Goal: Communication & Community: Participate in discussion

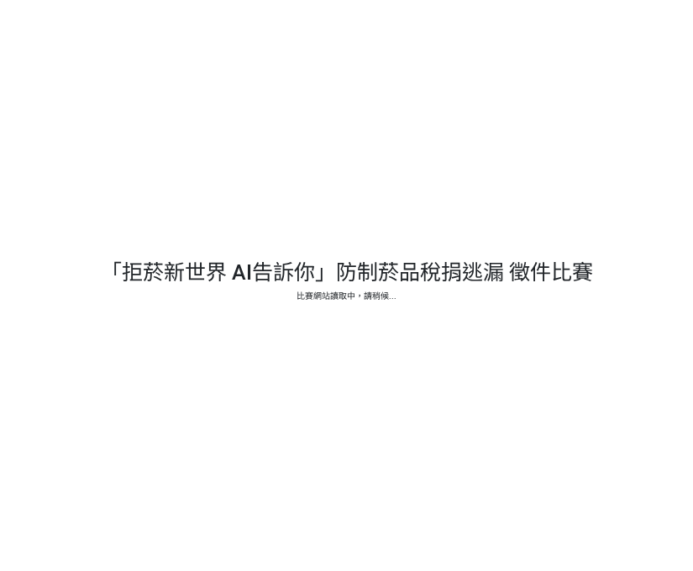
select select "vote"
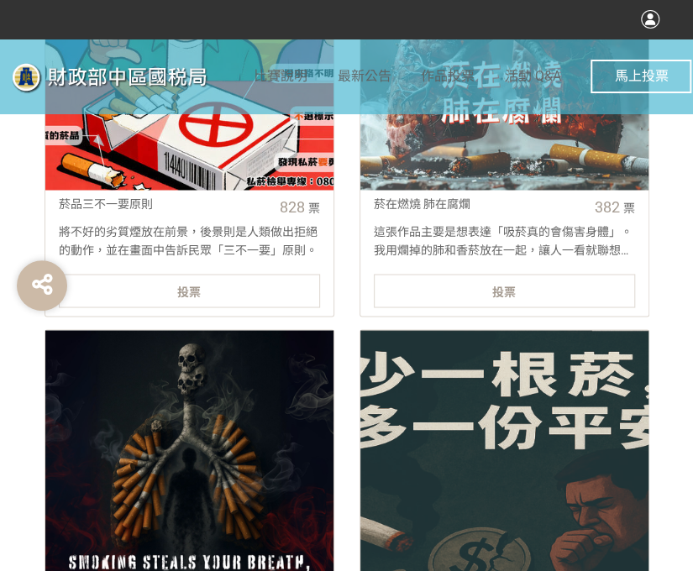
scroll to position [756, 0]
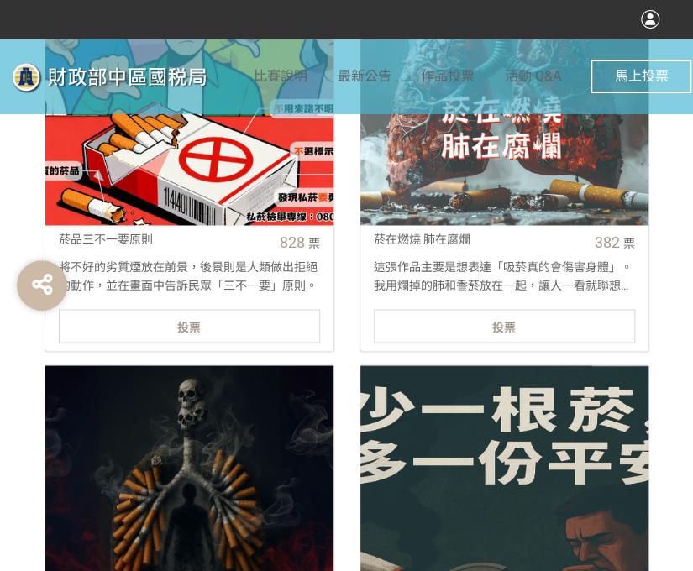
click at [260, 323] on div "投票" at bounding box center [189, 326] width 261 height 34
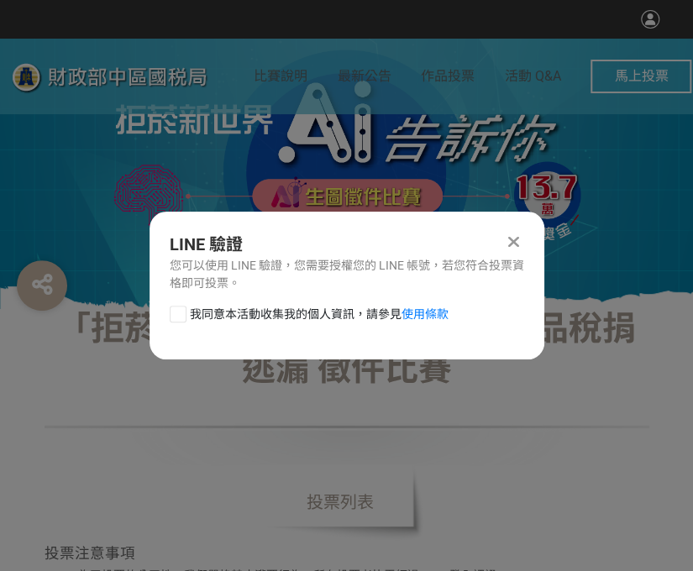
click at [174, 311] on div at bounding box center [178, 314] width 17 height 17
checkbox input "true"
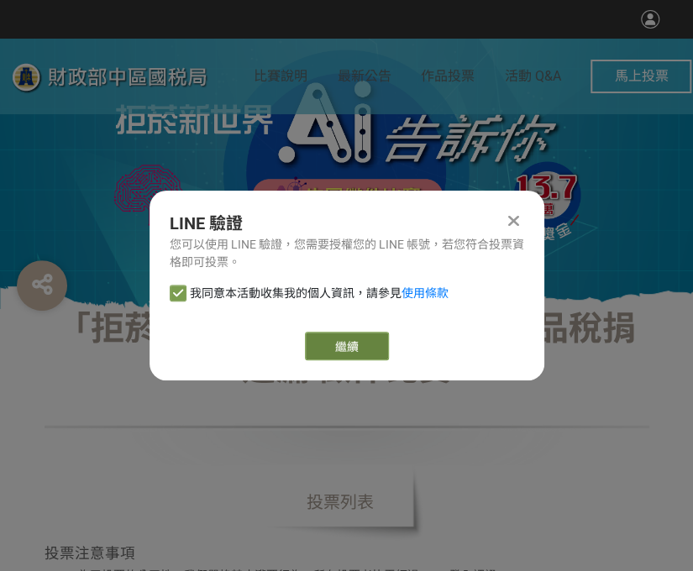
click at [374, 348] on link "繼續" at bounding box center [347, 346] width 84 height 29
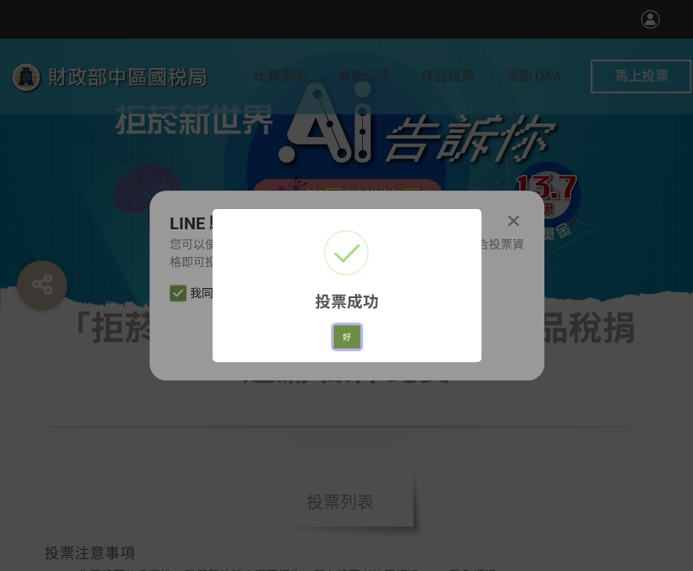
click at [351, 339] on button "好" at bounding box center [346, 337] width 27 height 24
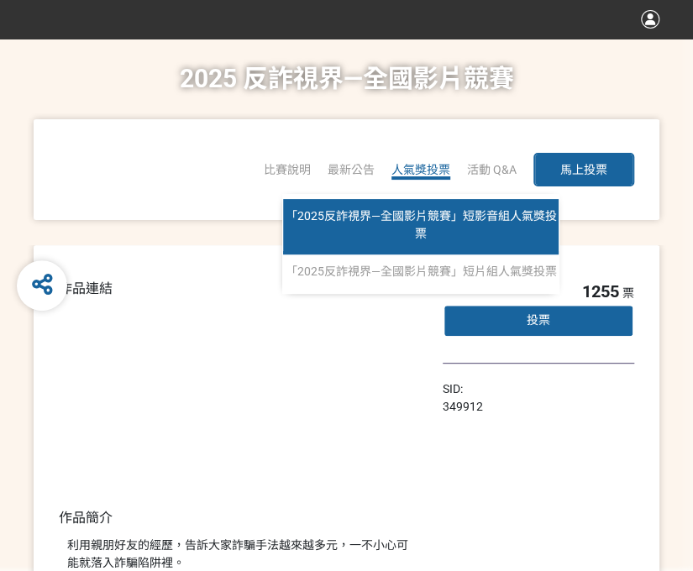
click at [421, 224] on link "「2025反詐視界—全國影片競賽」短影音組人氣獎投票" at bounding box center [420, 226] width 275 height 55
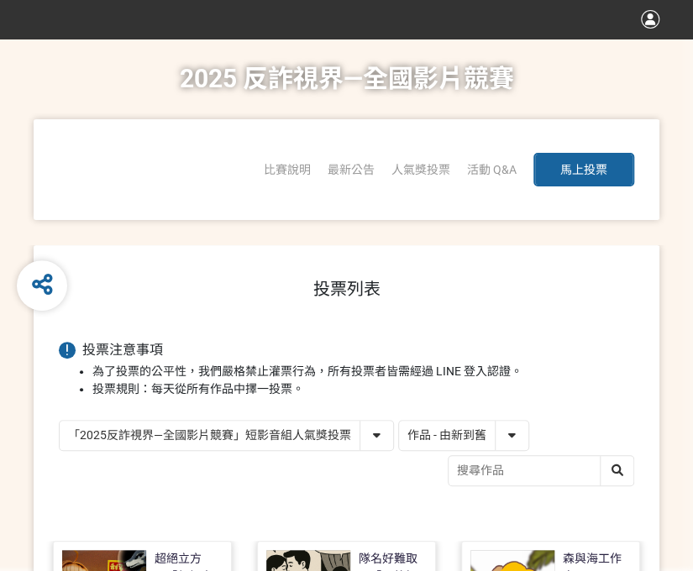
click at [453, 427] on select "作品 - 由新到舊 作品 - 由舊到新 票數 - 由多到少 票數 - 由少到多" at bounding box center [463, 435] width 129 height 29
select select "vote"
click at [399, 421] on select "作品 - 由新到舊 作品 - 由舊到新 票數 - 由多到少 票數 - 由少到多" at bounding box center [463, 435] width 129 height 29
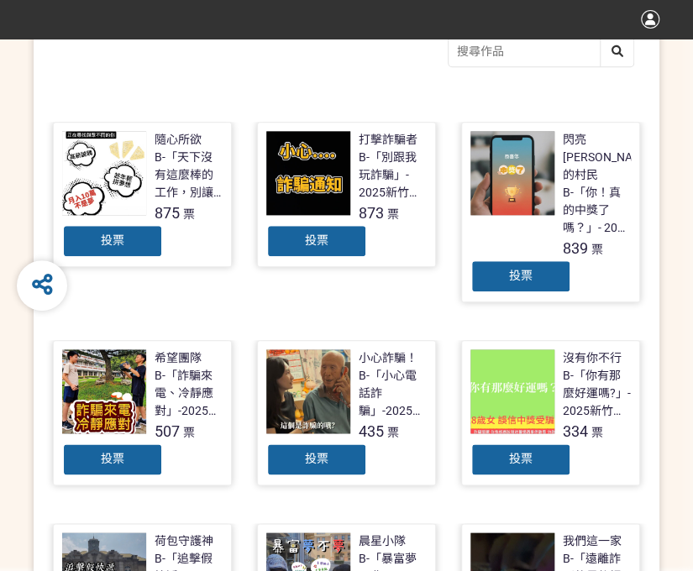
scroll to position [420, 0]
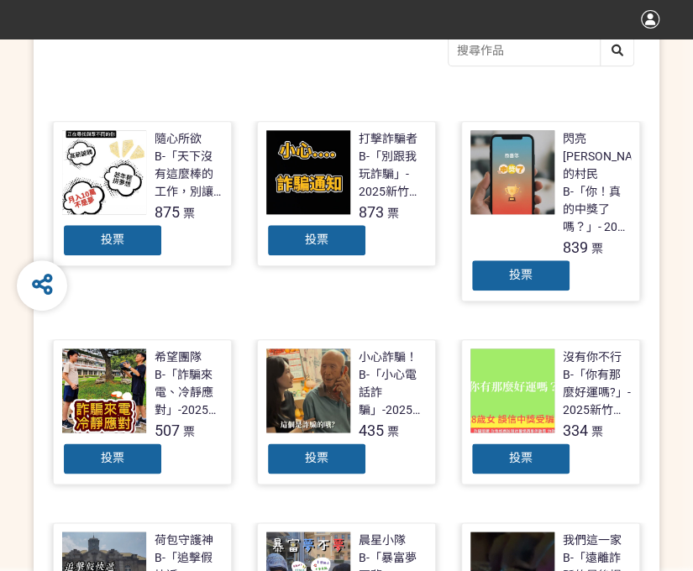
click at [133, 233] on div "投票" at bounding box center [112, 240] width 101 height 34
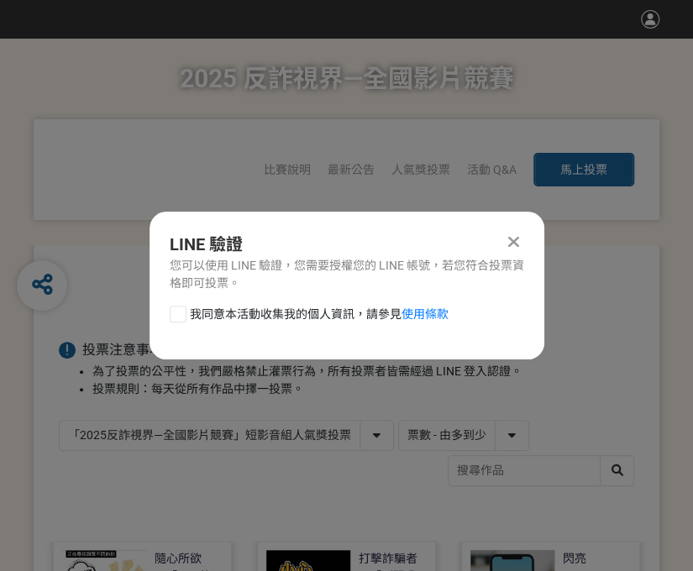
click at [179, 303] on div "LINE 驗證 您可以使用 LINE 驗證，您需要授權您的 LINE 帳號，若您符合投票資格即可投票。 我同意本活動收集我的個人資訊，請參見 使用條款" at bounding box center [346, 286] width 395 height 148
click at [172, 325] on div "我同意本活動收集我的個人資訊，請參見 使用條款" at bounding box center [346, 323] width 395 height 34
click at [171, 314] on div at bounding box center [178, 314] width 17 height 17
checkbox input "true"
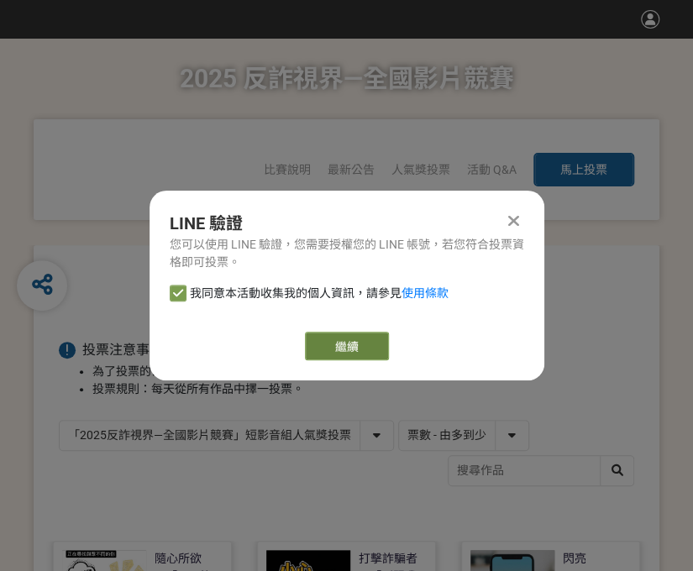
click at [331, 343] on link "繼續" at bounding box center [347, 346] width 84 height 29
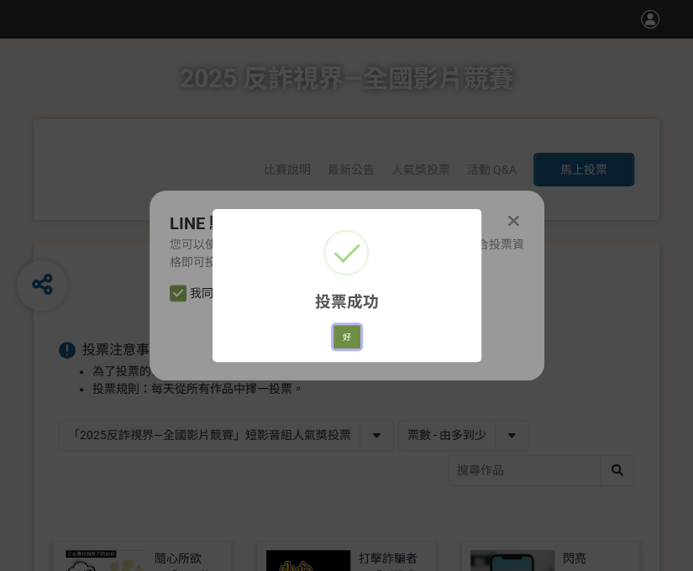
click at [346, 328] on button "好" at bounding box center [346, 337] width 27 height 24
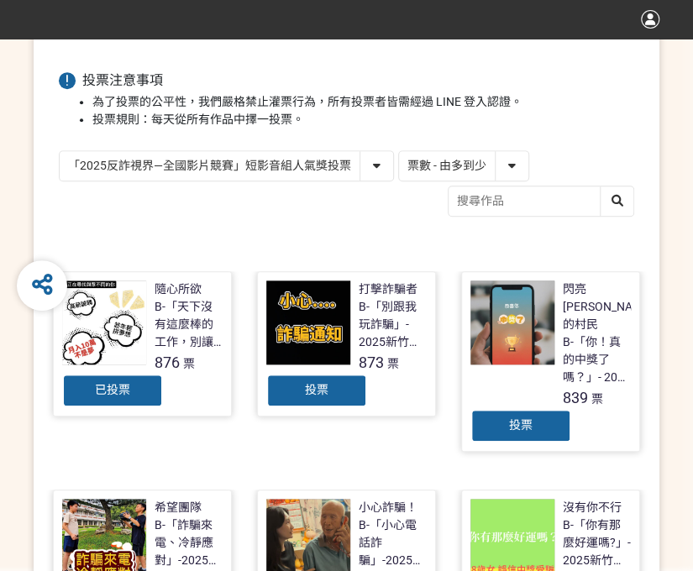
click at [222, 159] on select "「2025反詐視界—全國影片競賽」短影音組人氣獎投票 「2025反詐視界—全國影片競賽」短片組人氣獎投票" at bounding box center [226, 165] width 333 height 29
select select "13146"
click at [60, 151] on select "「2025反詐視界—全國影片競賽」短影音組人氣獎投票 「2025反詐視界—全國影片競賽」短片組人氣獎投票" at bounding box center [226, 165] width 333 height 29
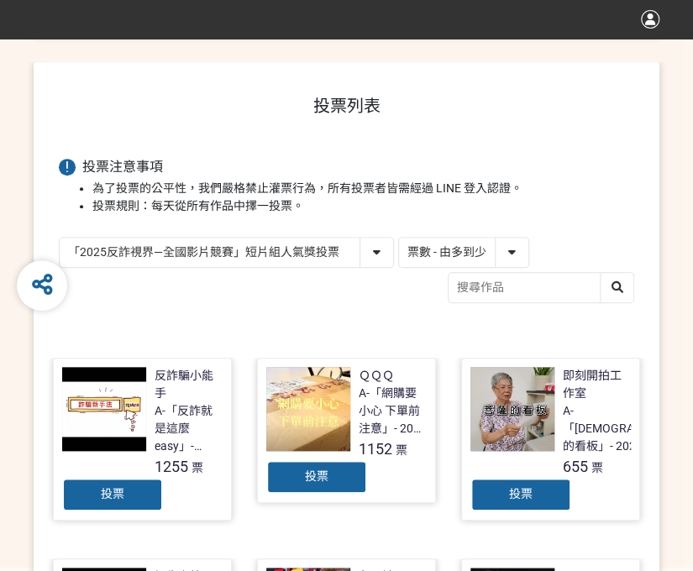
scroll to position [420, 0]
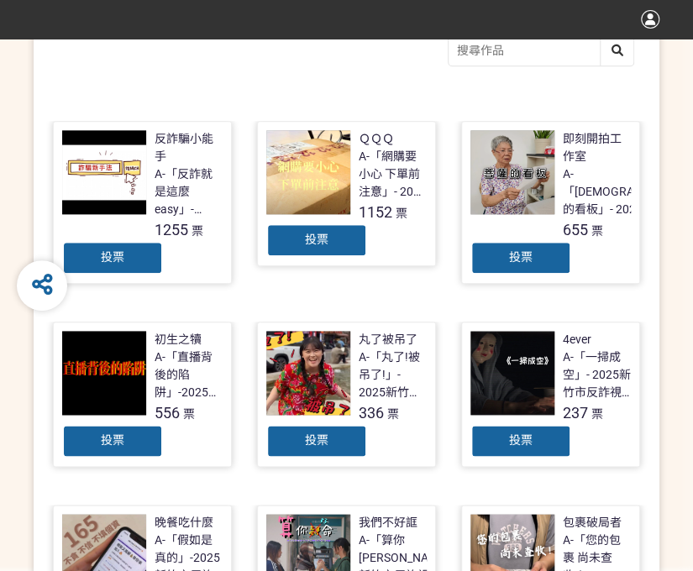
click at [110, 271] on div "投票" at bounding box center [112, 258] width 101 height 34
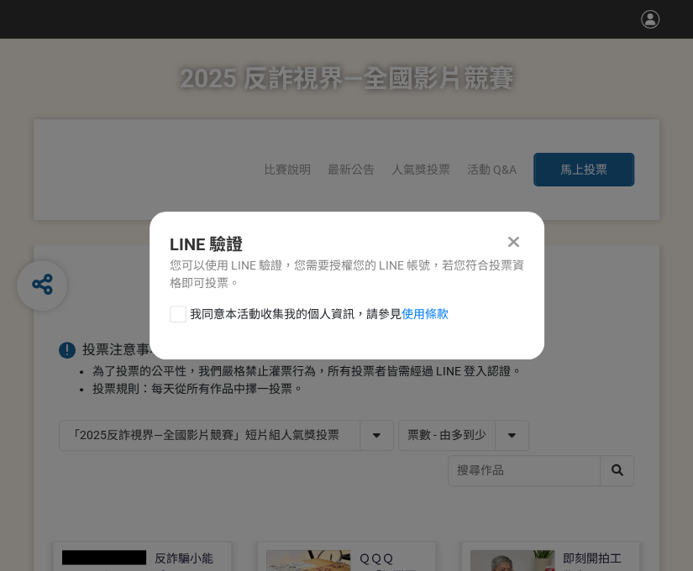
click at [181, 314] on div at bounding box center [178, 314] width 17 height 17
checkbox input "true"
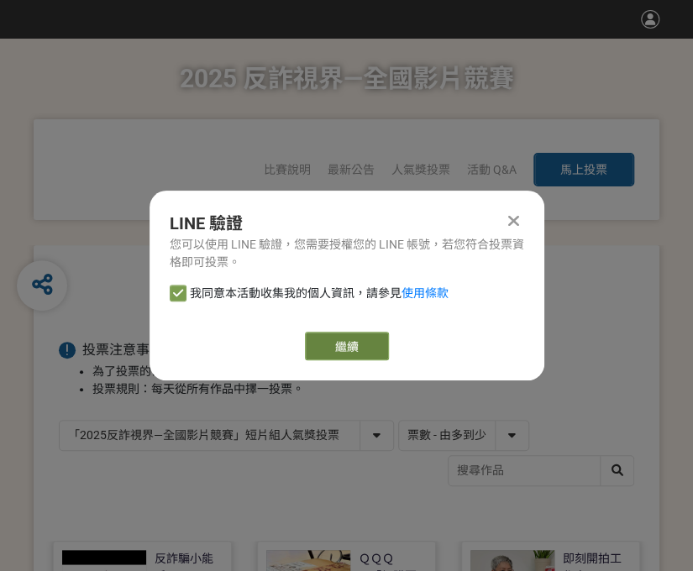
click at [307, 346] on link "繼續" at bounding box center [347, 346] width 84 height 29
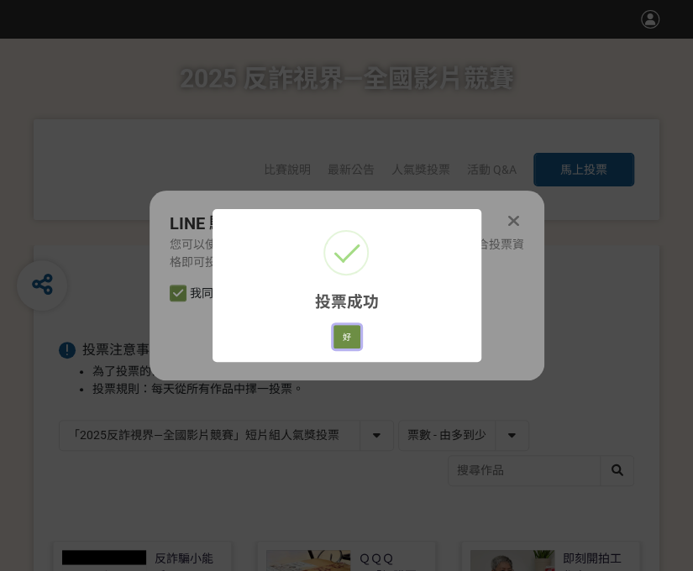
click at [338, 337] on button "好" at bounding box center [346, 337] width 27 height 24
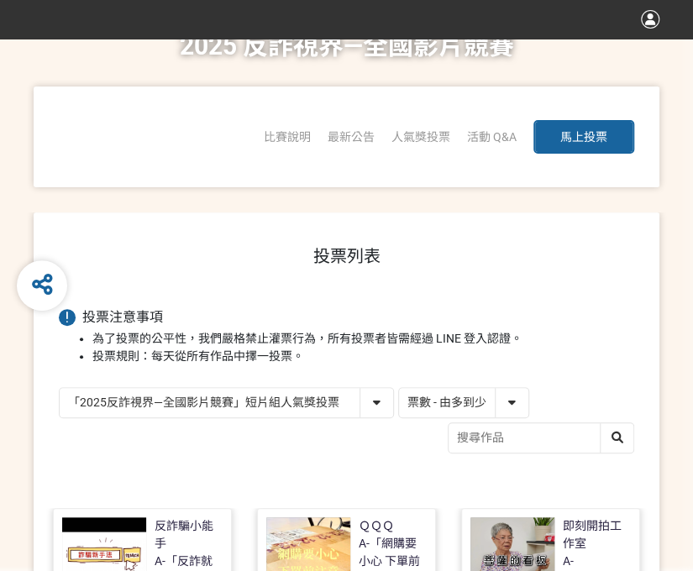
scroll to position [298, 0]
